Goal: Navigation & Orientation: Find specific page/section

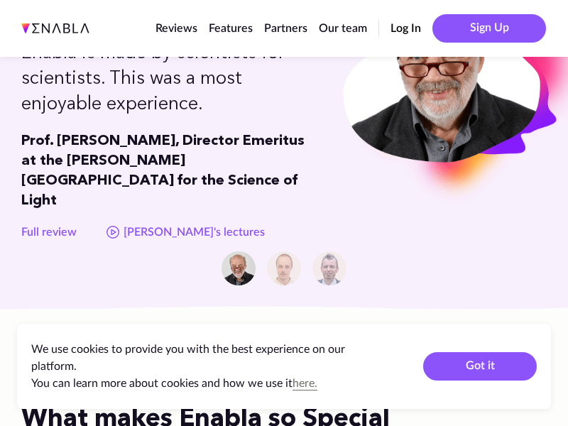
scroll to position [1068, 6]
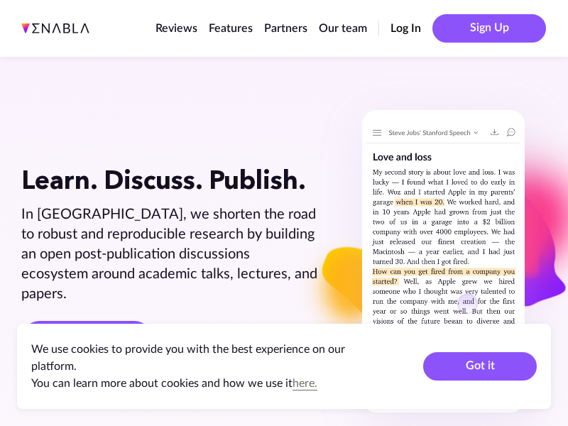
scroll to position [2540, 6]
